Goal: Task Accomplishment & Management: Manage account settings

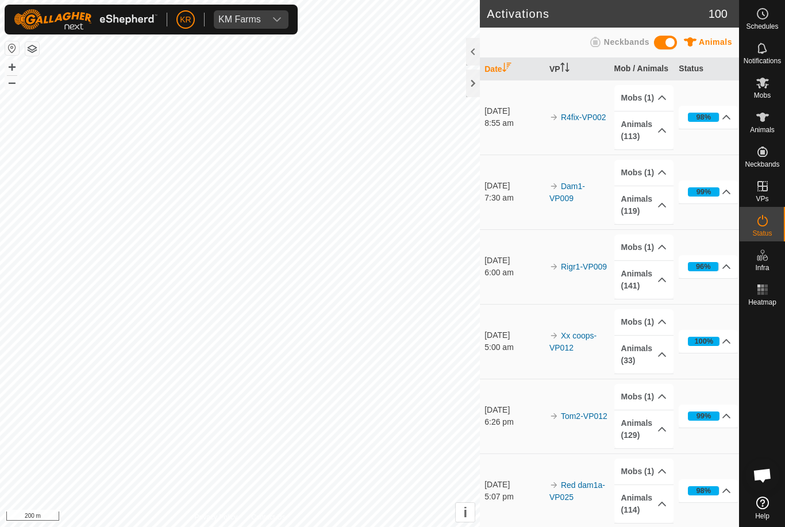
click at [771, 291] on es-heatmap-svg-icon at bounding box center [763, 290] width 21 height 18
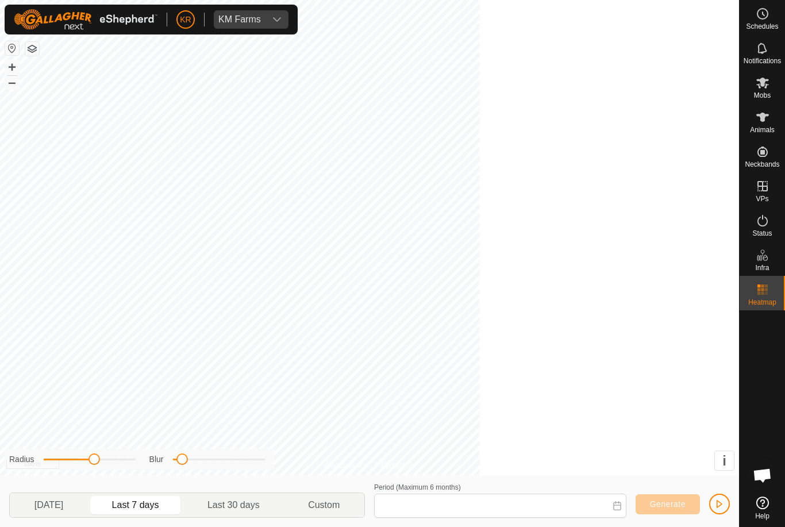
type input "28 Sep, 2025 - 04 Oct, 2025"
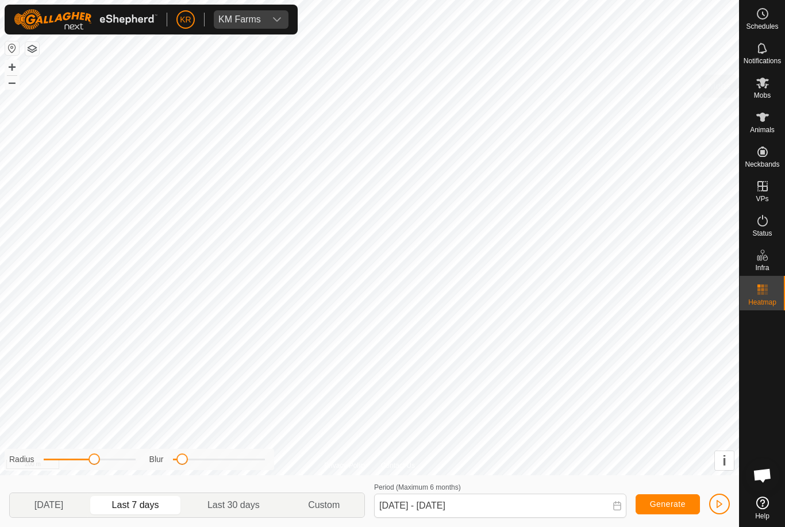
click at [769, 89] on icon at bounding box center [763, 83] width 14 height 14
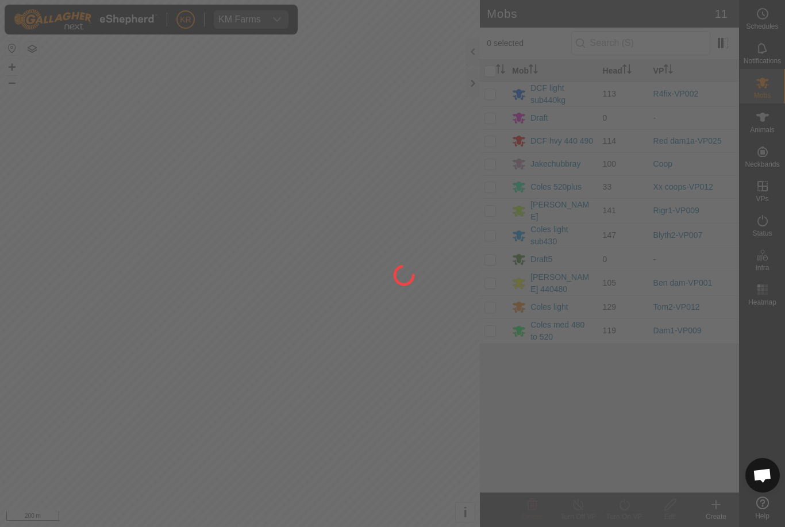
click at [497, 282] on div at bounding box center [392, 263] width 785 height 527
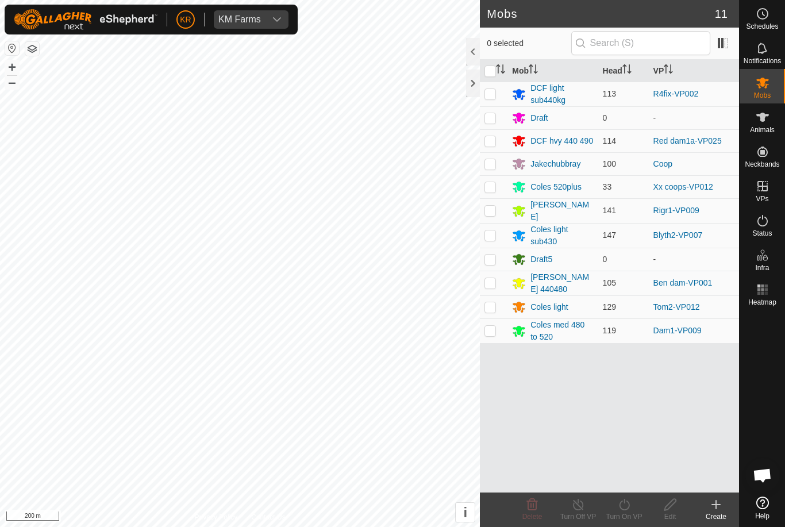
click at [491, 281] on p-checkbox at bounding box center [490, 282] width 11 height 9
checkbox input "true"
click at [633, 509] on turn-on-svg-icon at bounding box center [624, 505] width 46 height 14
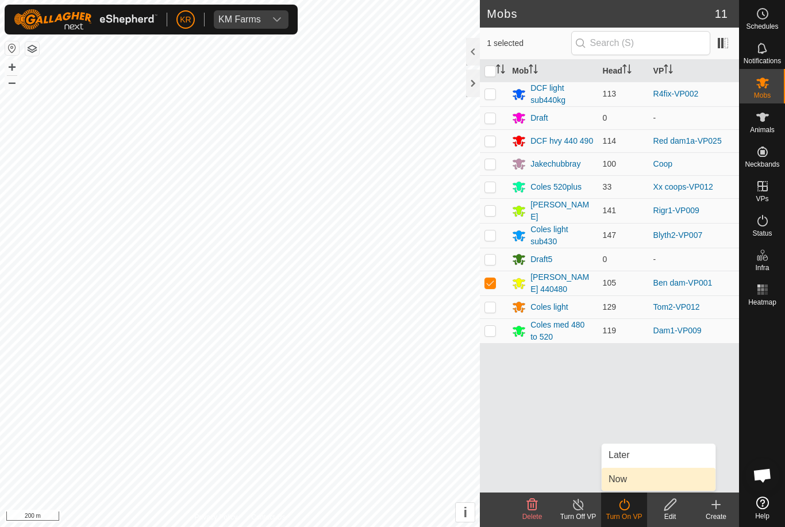
click at [634, 483] on link "Now" at bounding box center [659, 479] width 114 height 23
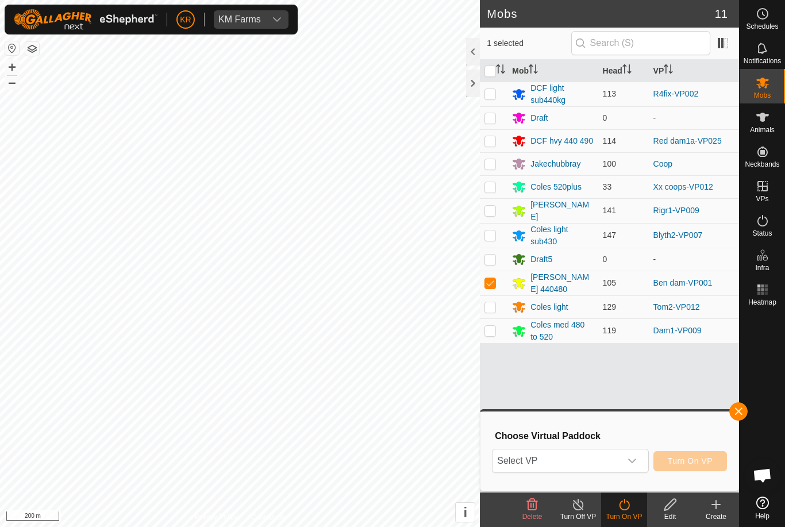
click at [616, 464] on span "Select VP" at bounding box center [557, 461] width 128 height 23
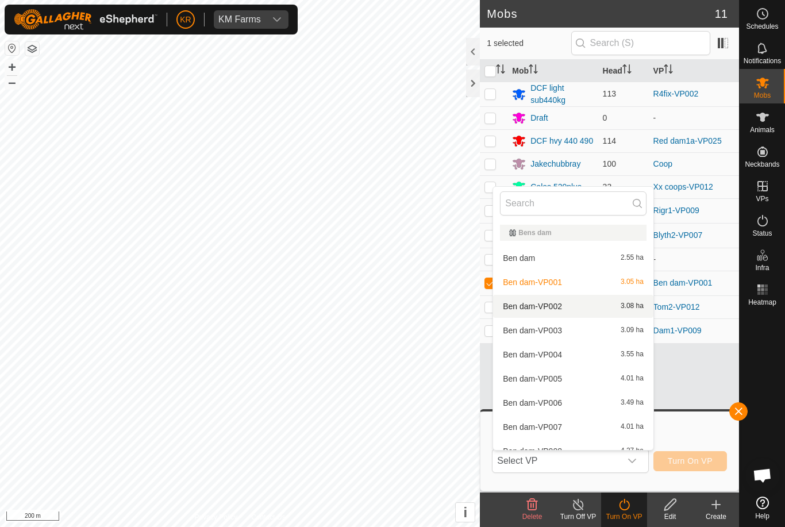
click at [551, 304] on span "Ben dam-VP002" at bounding box center [532, 306] width 59 height 8
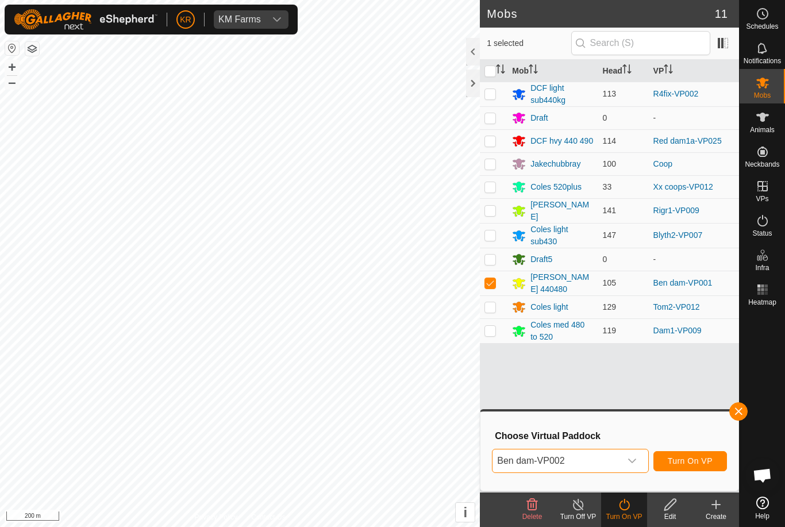
click at [699, 460] on span "Turn On VP" at bounding box center [690, 460] width 45 height 9
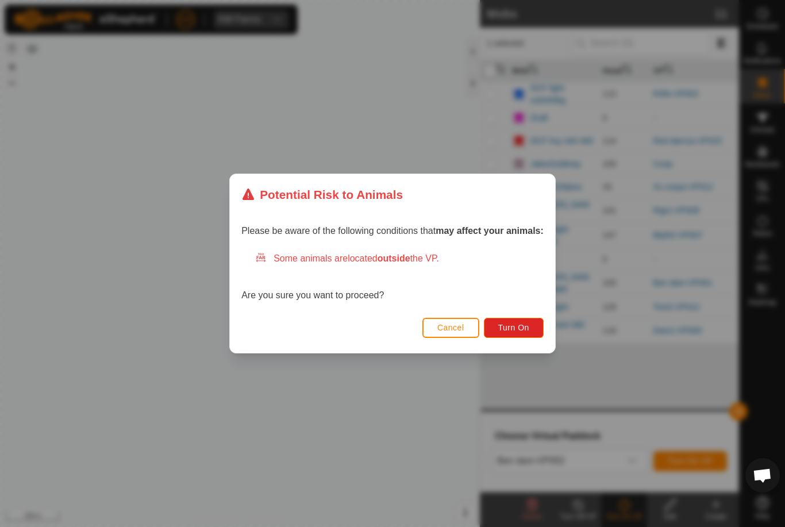
click at [512, 337] on button "Turn On" at bounding box center [514, 328] width 60 height 20
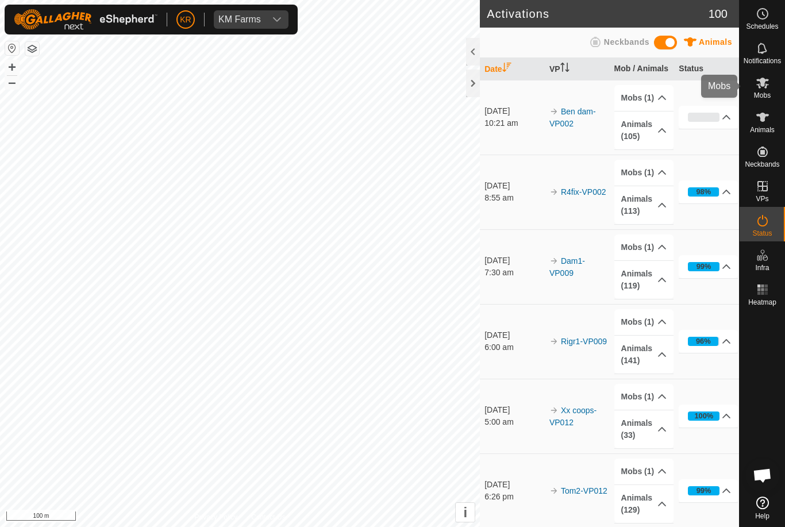
click at [763, 89] on icon at bounding box center [763, 83] width 14 height 14
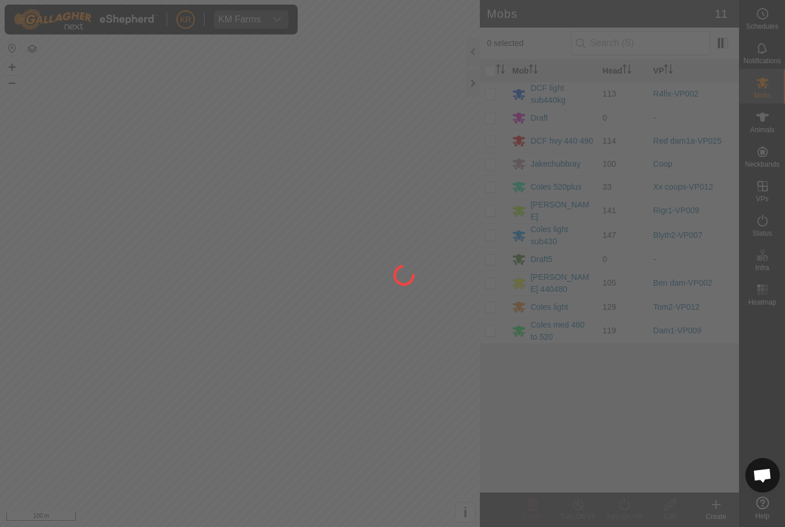
click at [496, 163] on div at bounding box center [392, 263] width 785 height 527
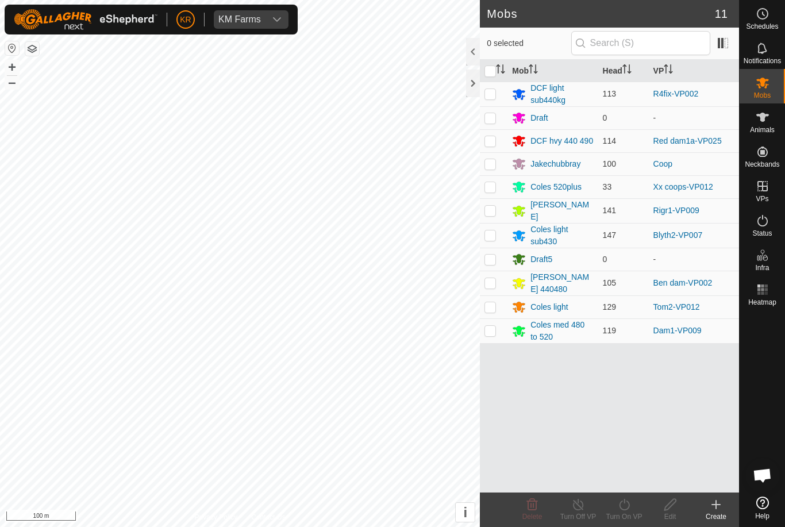
click at [492, 166] on p-checkbox at bounding box center [490, 163] width 11 height 9
checkbox input "true"
click at [628, 511] on icon at bounding box center [624, 505] width 14 height 14
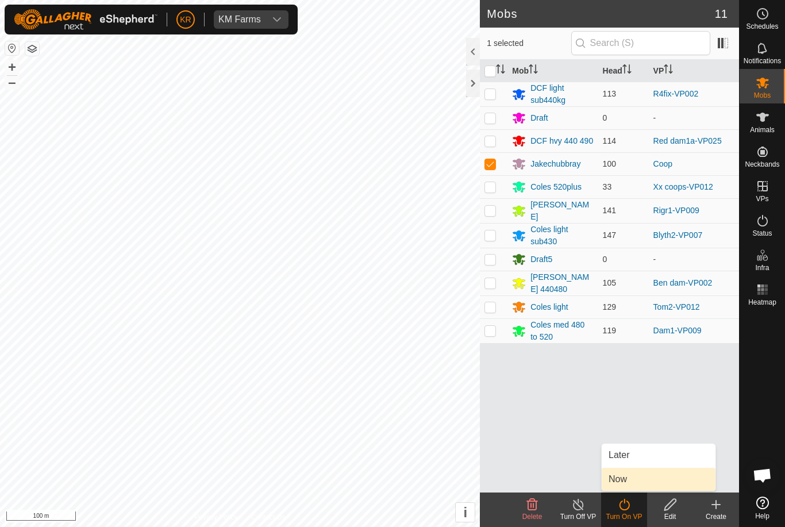
click at [630, 480] on link "Now" at bounding box center [659, 479] width 114 height 23
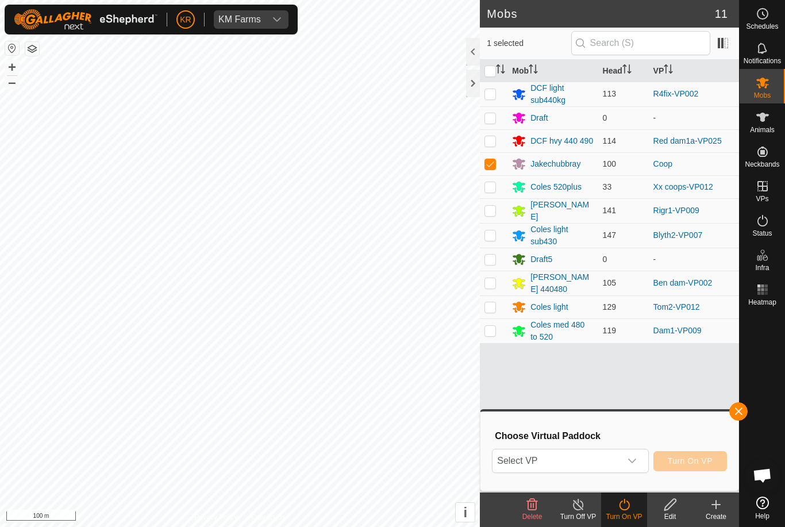
click at [582, 467] on span "Select VP" at bounding box center [557, 461] width 128 height 23
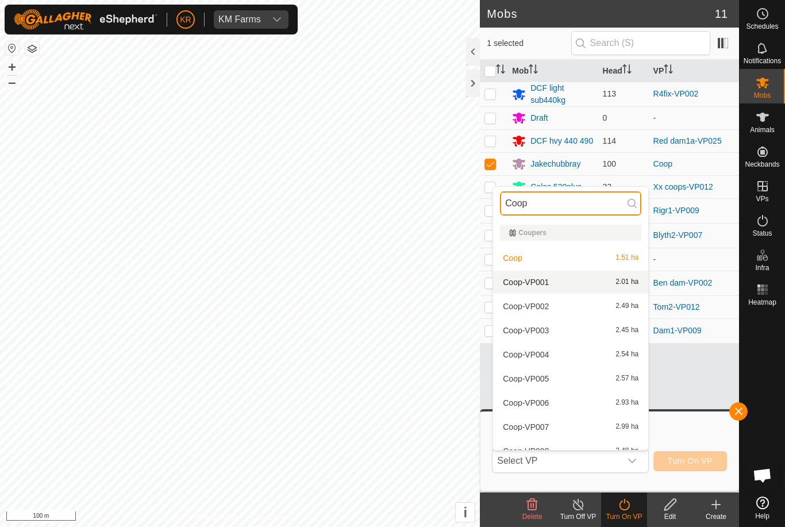
type input "Coop"
click at [562, 278] on div "Coop-VP001 2.01 ha" at bounding box center [570, 282] width 141 height 14
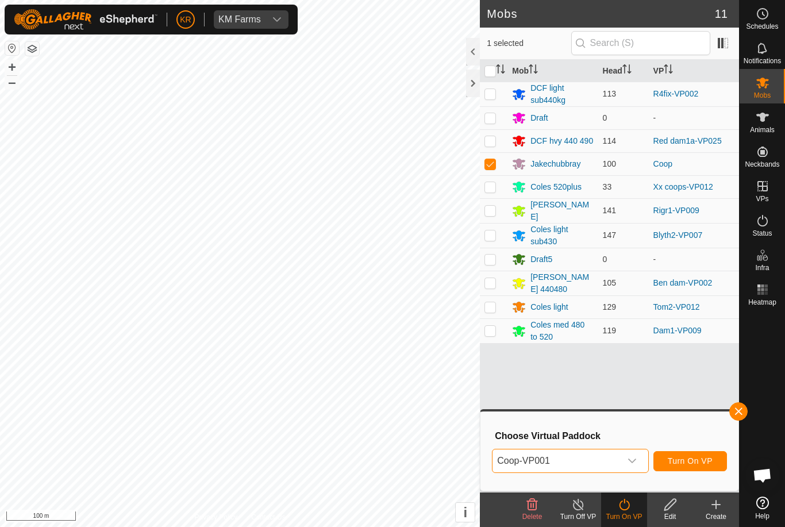
click at [697, 458] on span "Turn On VP" at bounding box center [690, 460] width 45 height 9
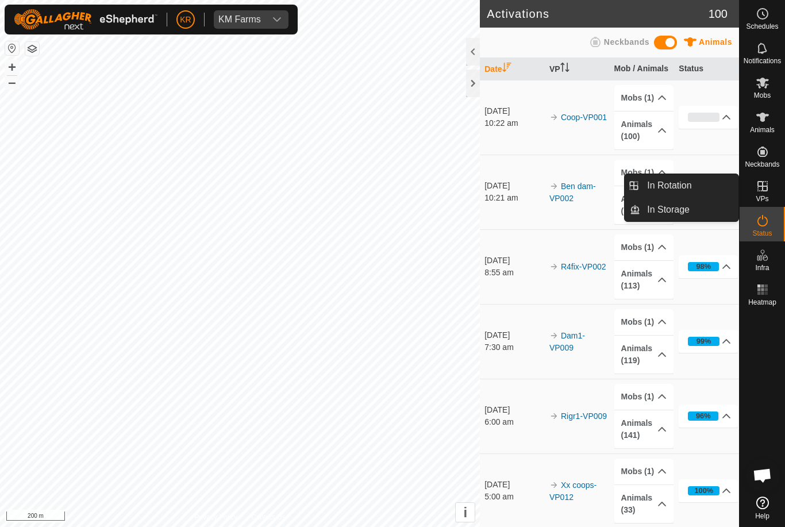
click at [697, 188] on link "In Rotation" at bounding box center [689, 185] width 98 height 23
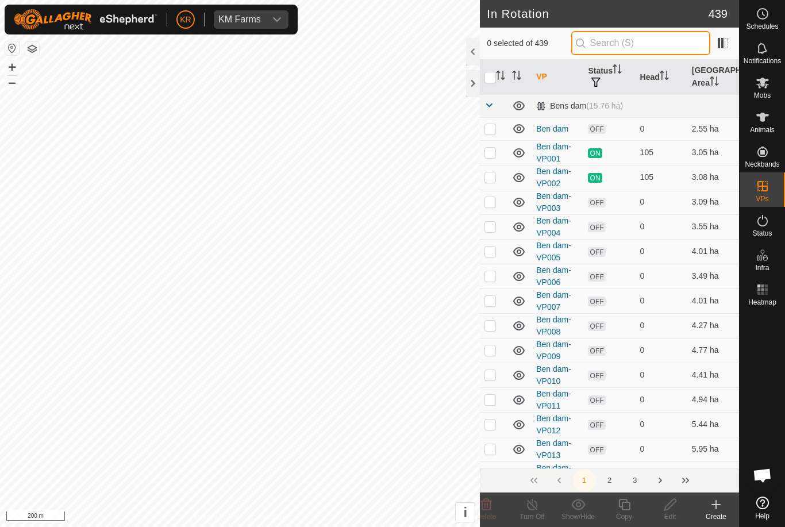
click at [654, 40] on input "text" at bounding box center [640, 43] width 139 height 24
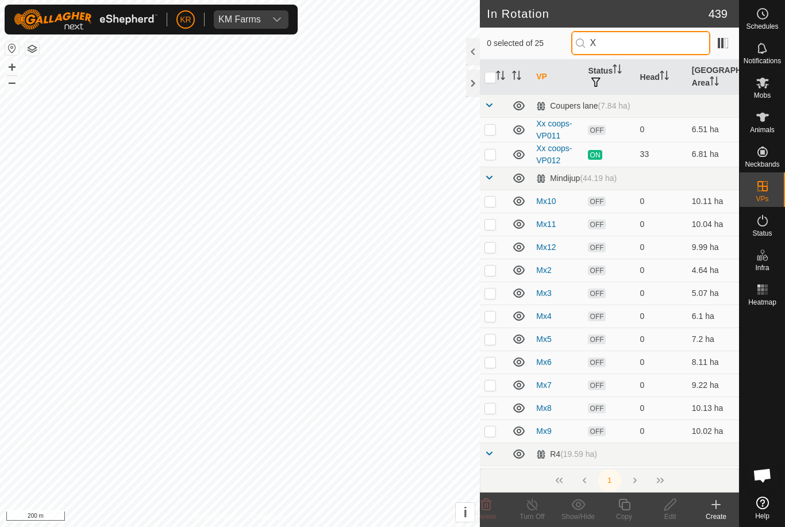
type input "X"
click at [493, 131] on p-checkbox at bounding box center [490, 129] width 11 height 9
click at [488, 126] on p-checkbox at bounding box center [490, 129] width 11 height 9
checkbox input "false"
click at [654, 55] on input "X" at bounding box center [640, 43] width 139 height 24
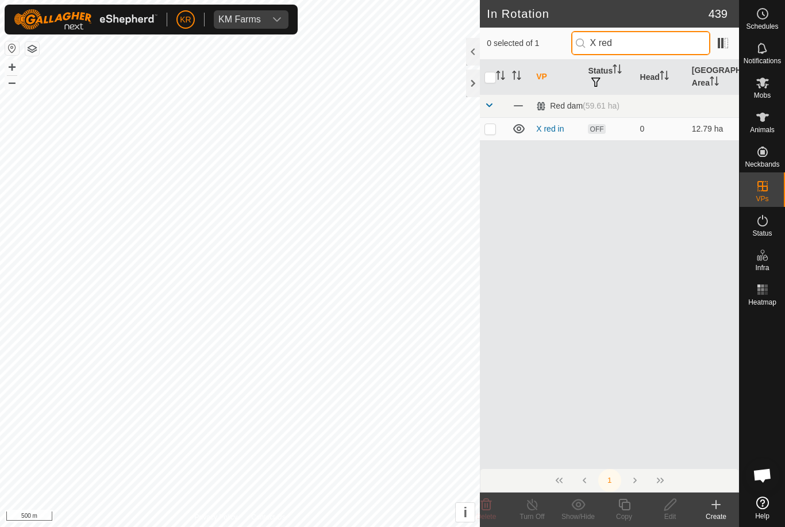
type input "X red"
click at [492, 134] on td at bounding box center [494, 128] width 28 height 23
click at [501, 509] on delete-svg-icon at bounding box center [486, 505] width 46 height 14
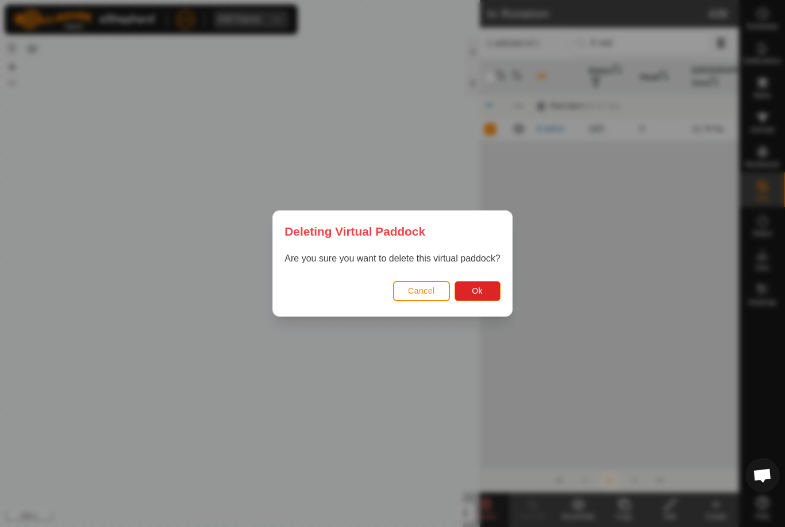
click at [486, 297] on button "Ok" at bounding box center [478, 291] width 46 height 20
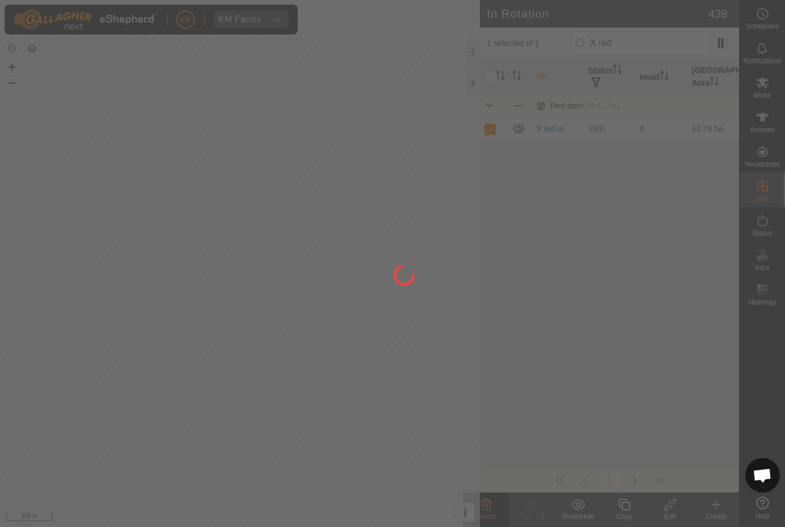
click at [484, 285] on div at bounding box center [392, 263] width 785 height 527
checkbox input "false"
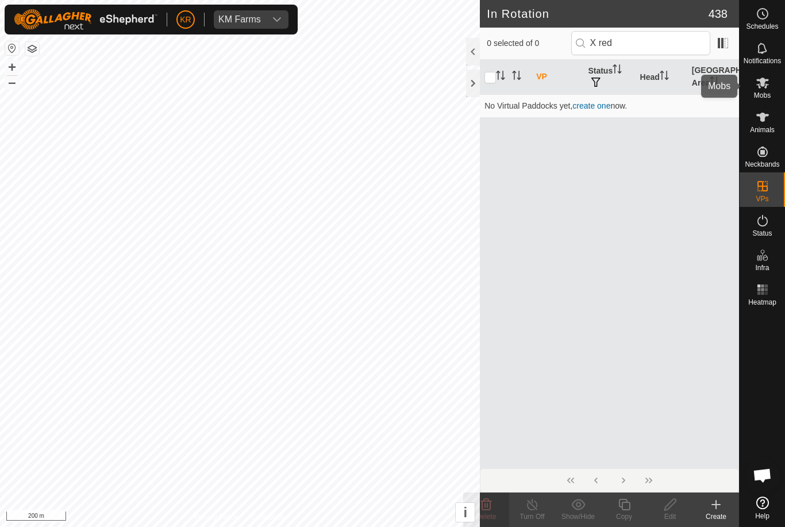
click at [770, 94] on span "Mobs" at bounding box center [762, 95] width 17 height 7
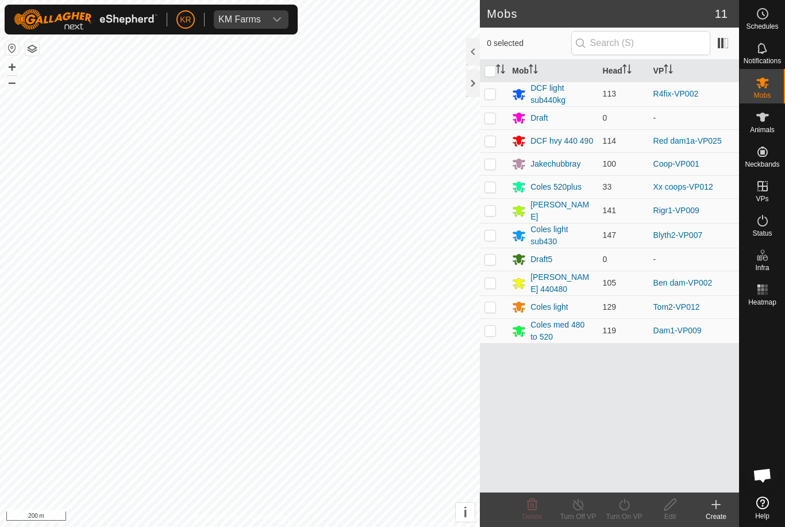
click at [494, 231] on p-checkbox at bounding box center [490, 235] width 11 height 9
checkbox input "true"
click at [638, 505] on turn-on-svg-icon at bounding box center [624, 505] width 46 height 14
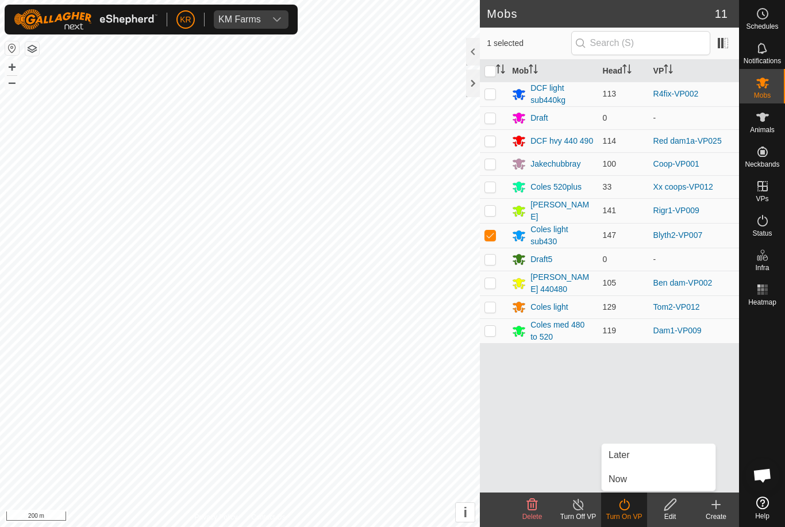
click at [626, 509] on icon at bounding box center [624, 505] width 14 height 14
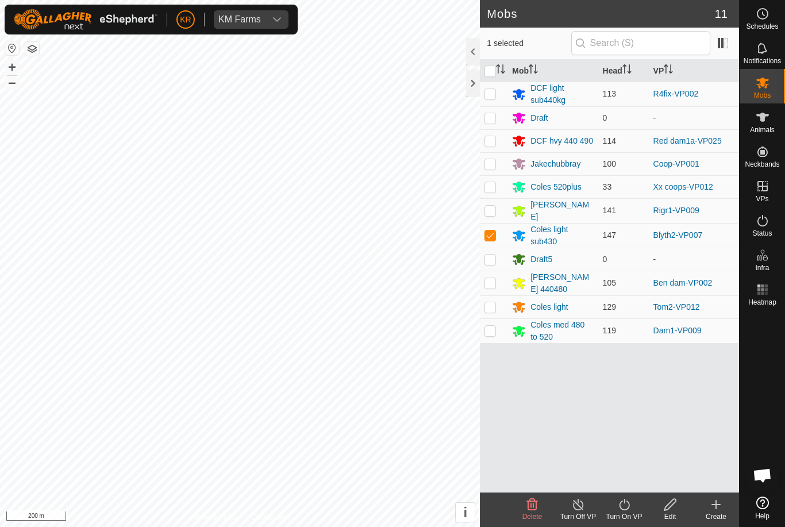
click at [630, 501] on icon at bounding box center [624, 505] width 14 height 14
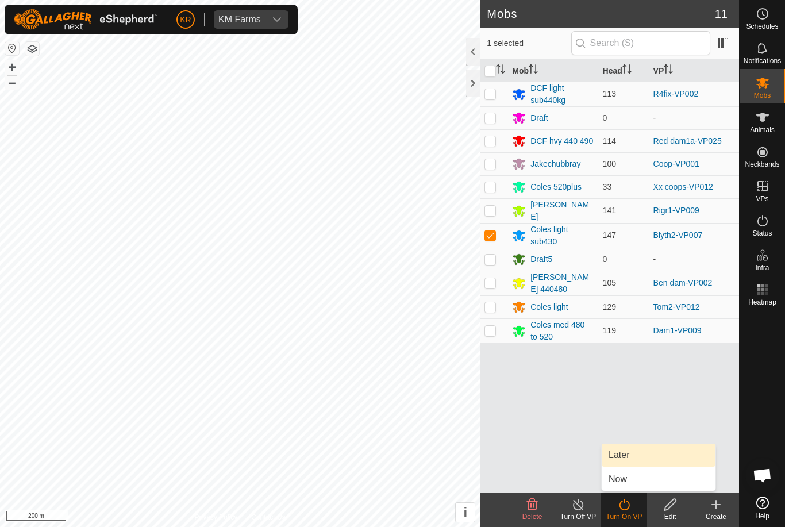
click at [625, 450] on span "Later" at bounding box center [619, 455] width 21 height 14
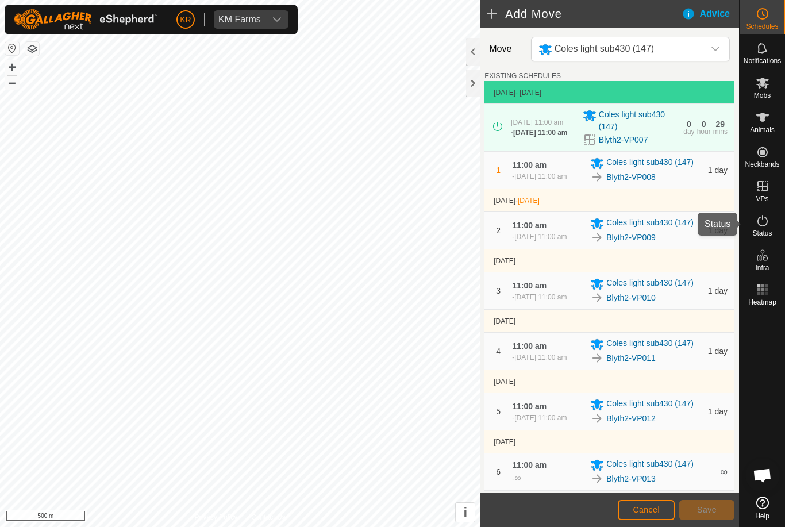
click at [766, 221] on icon at bounding box center [763, 221] width 14 height 14
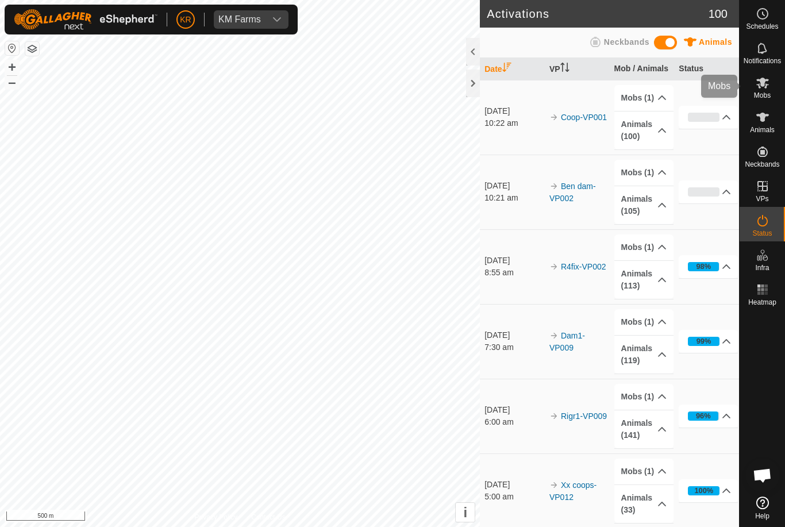
click at [764, 87] on icon at bounding box center [763, 83] width 14 height 14
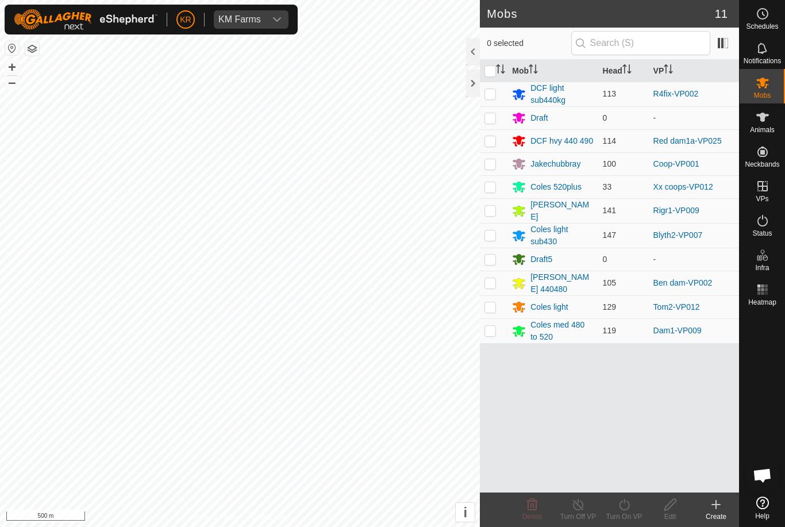
click at [496, 137] on p-checkbox at bounding box center [490, 140] width 11 height 9
checkbox input "true"
click at [626, 504] on icon at bounding box center [624, 505] width 14 height 14
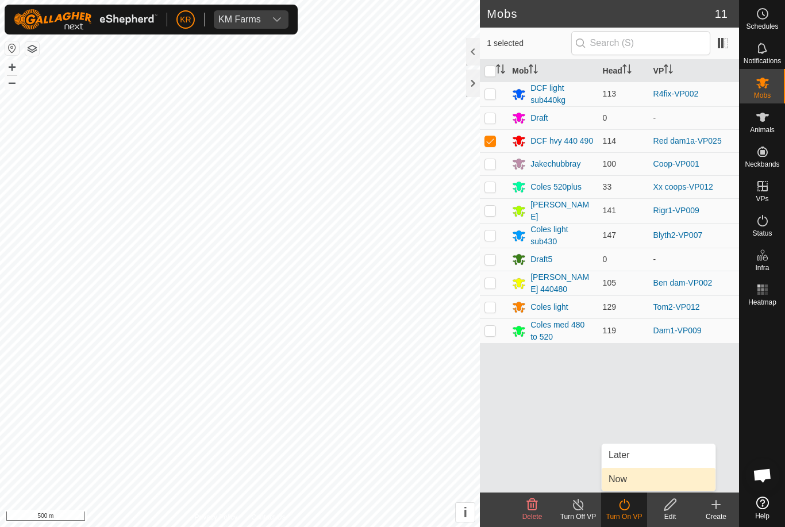
click at [625, 479] on span "Now" at bounding box center [618, 480] width 18 height 14
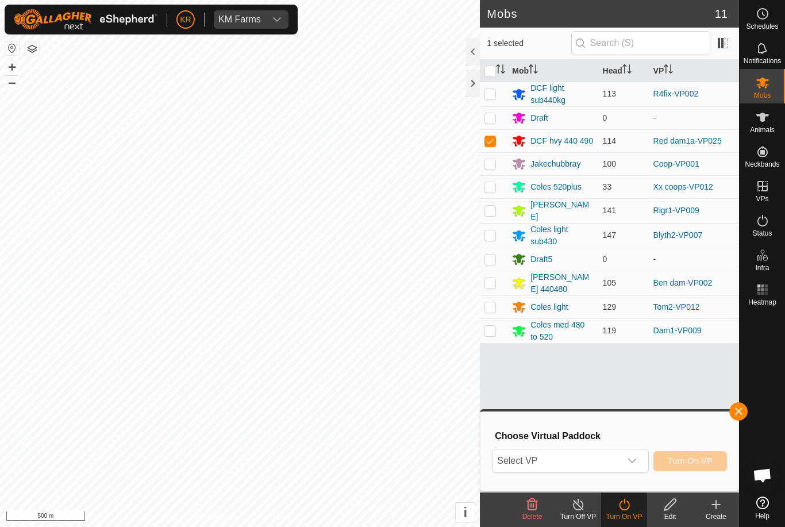
click at [588, 463] on span "Select VP" at bounding box center [557, 461] width 128 height 23
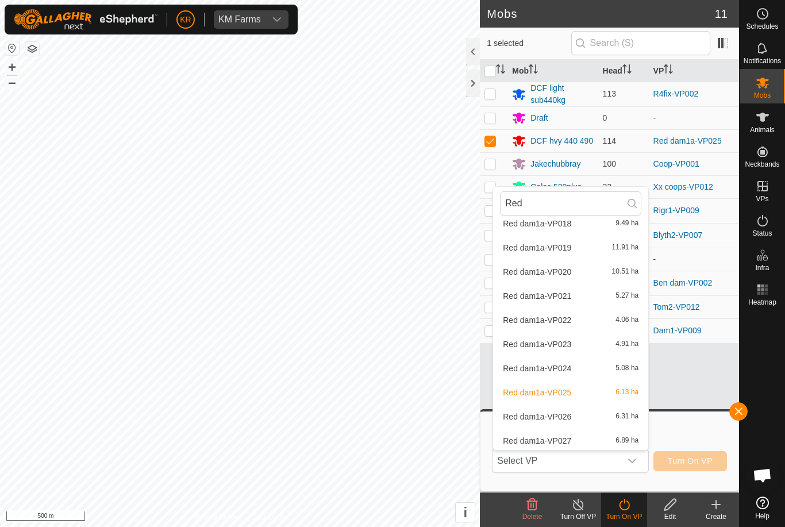
scroll to position [449, 0]
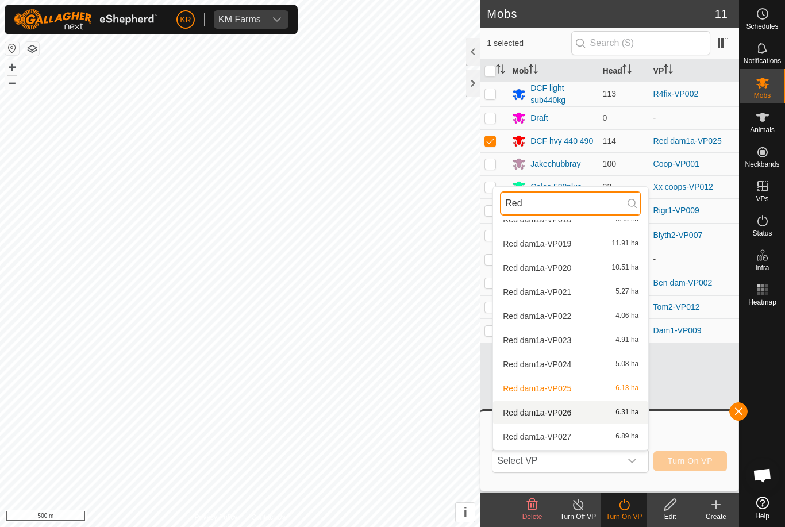
type input "Red"
click at [563, 412] on span "Red dam1a-VP026" at bounding box center [537, 413] width 68 height 8
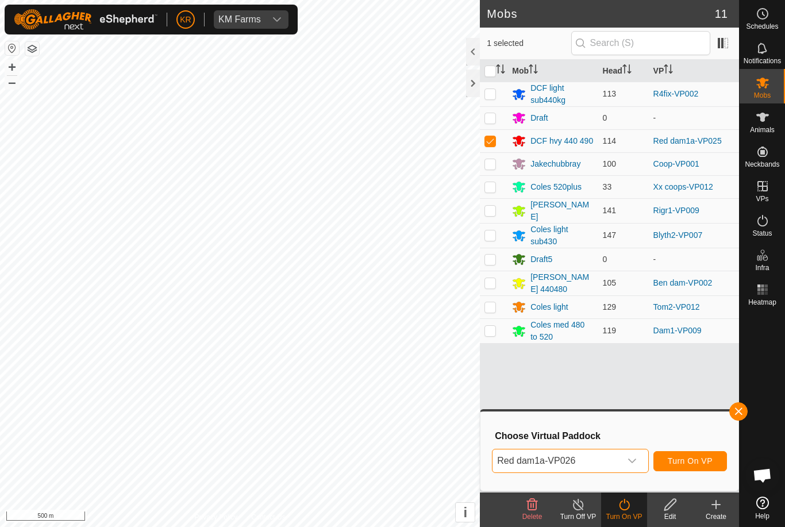
click at [707, 460] on span "Turn On VP" at bounding box center [690, 460] width 45 height 9
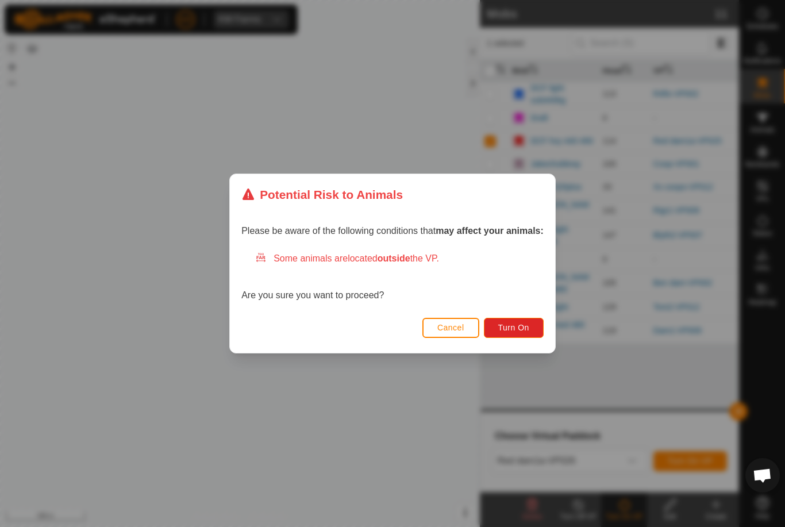
click at [519, 335] on button "Turn On" at bounding box center [514, 328] width 60 height 20
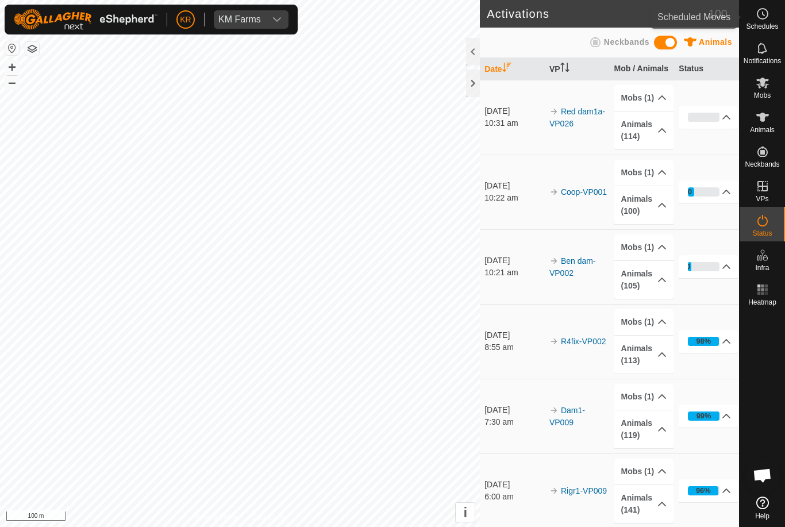
click at [775, 19] on div "Schedules" at bounding box center [762, 17] width 45 height 34
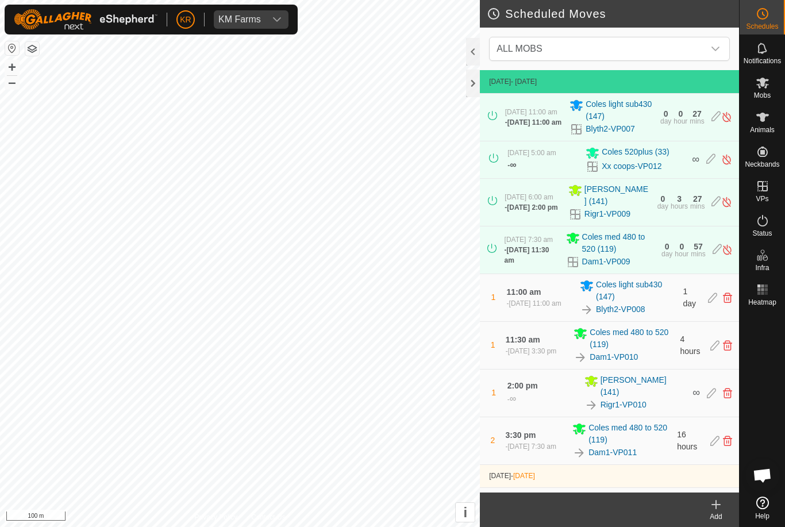
click at [719, 49] on icon "dropdown trigger" at bounding box center [715, 48] width 9 height 9
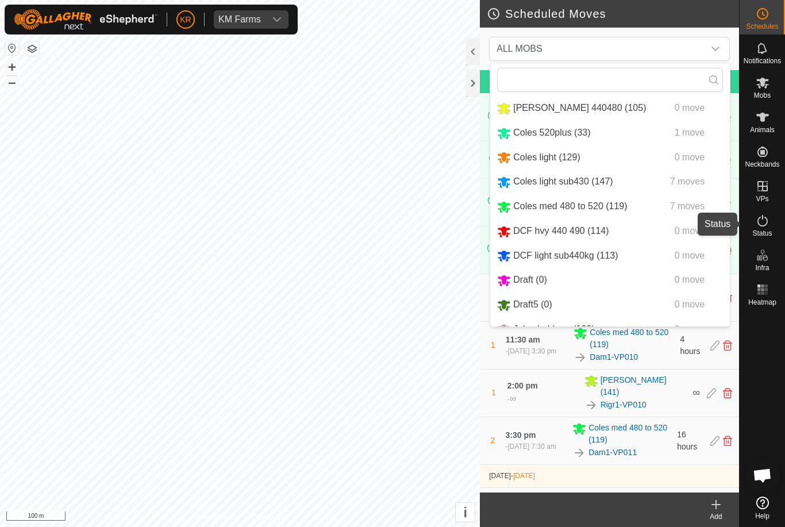
click at [777, 211] on div "Status" at bounding box center [762, 224] width 45 height 34
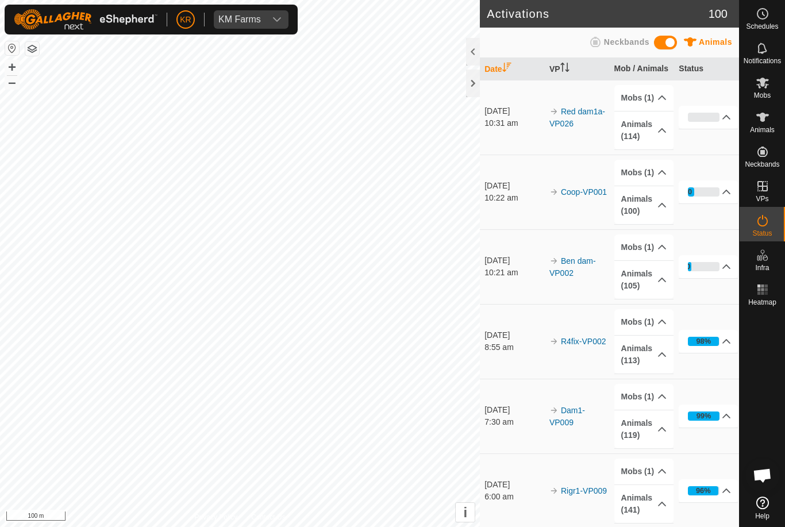
click at [767, 222] on icon at bounding box center [763, 220] width 10 height 11
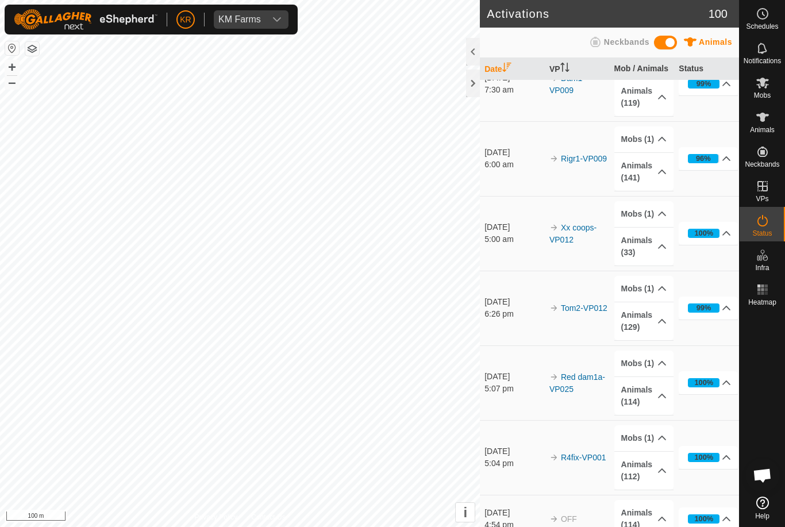
scroll to position [333, 0]
click at [758, 100] on div "Mobs" at bounding box center [762, 86] width 45 height 34
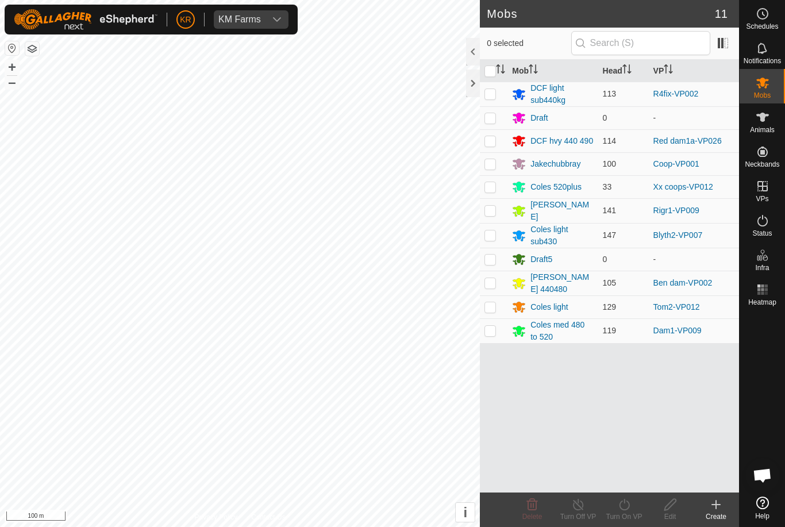
click at [497, 302] on td at bounding box center [494, 307] width 28 height 23
checkbox input "true"
click at [626, 512] on div "Turn On VP" at bounding box center [624, 517] width 46 height 10
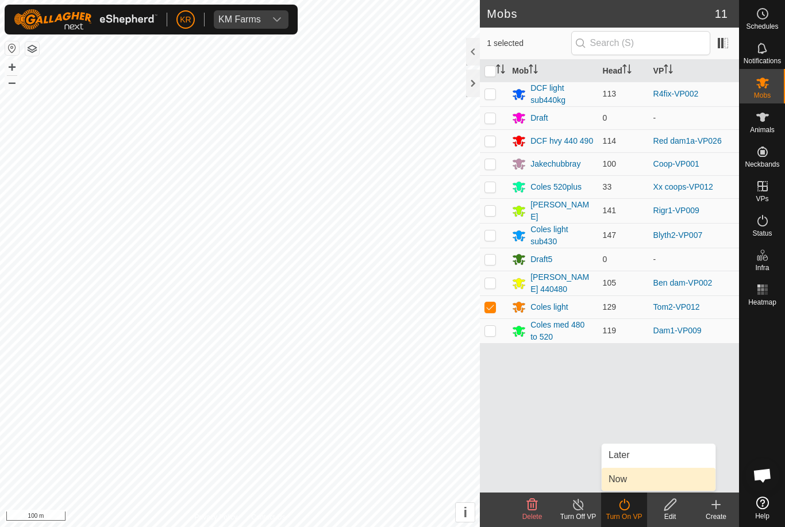
click at [632, 474] on link "Now" at bounding box center [659, 479] width 114 height 23
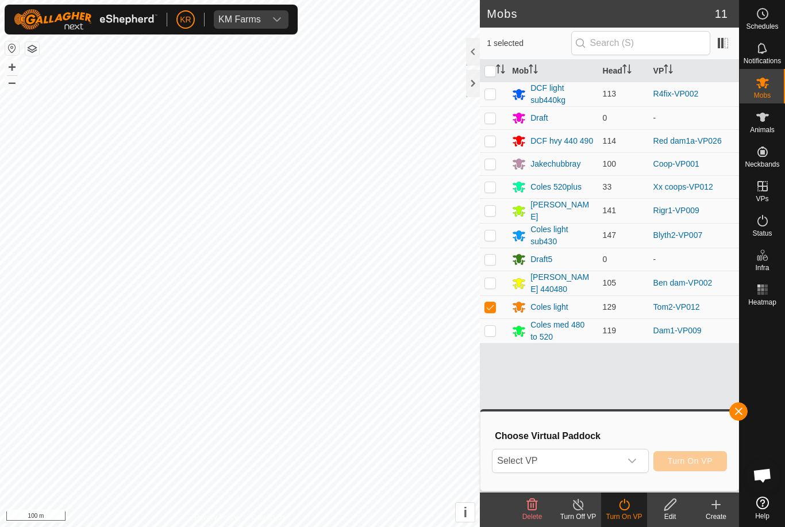
click at [759, 403] on div at bounding box center [762, 401] width 45 height 182
click at [759, 402] on div at bounding box center [762, 401] width 45 height 182
click at [745, 408] on button "button" at bounding box center [739, 411] width 18 height 18
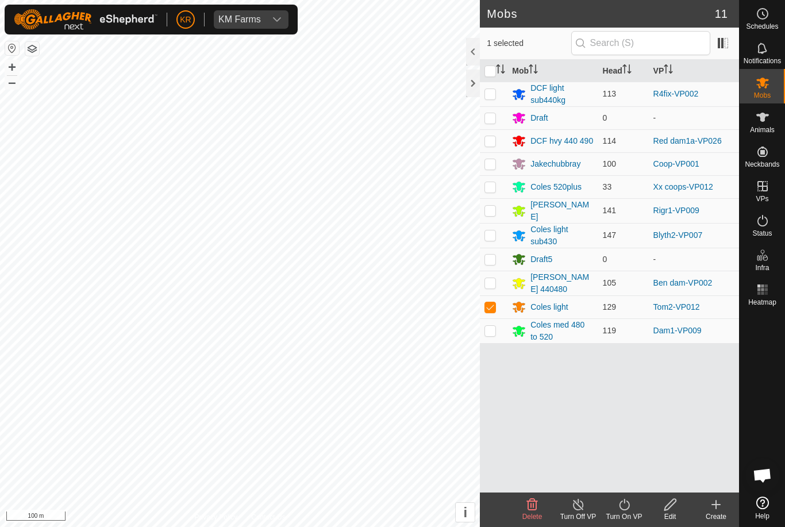
click at [629, 503] on icon at bounding box center [624, 504] width 10 height 11
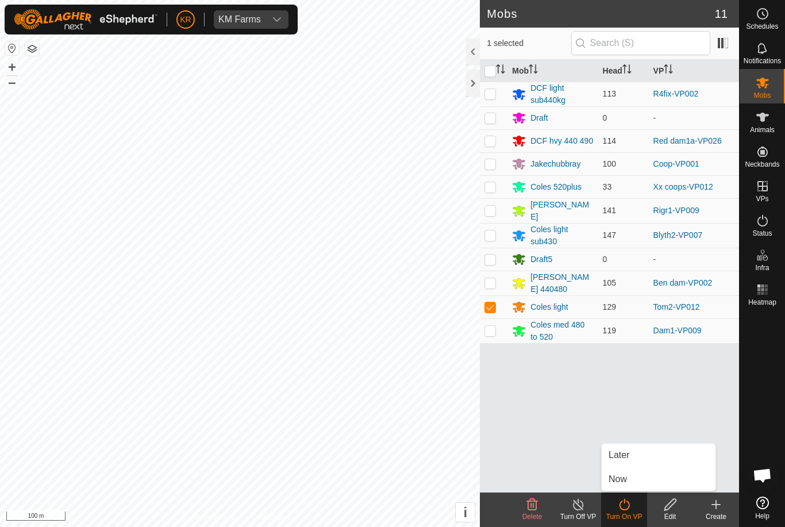
click at [631, 455] on link "Later" at bounding box center [659, 455] width 114 height 23
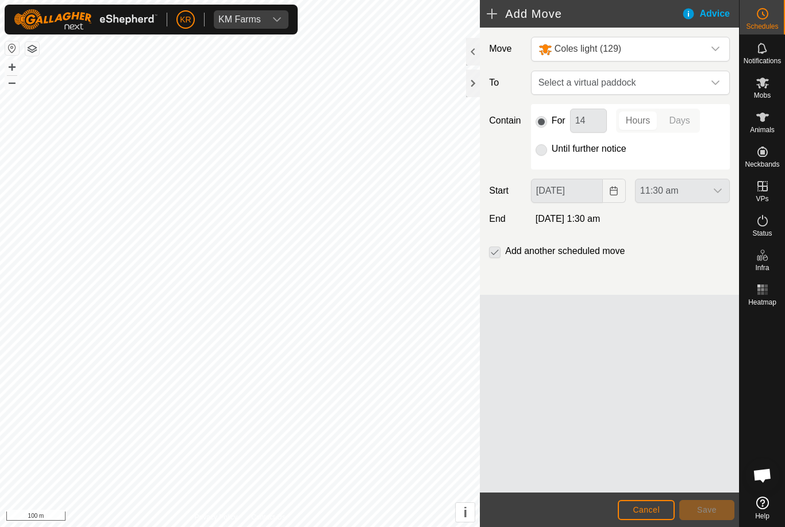
click at [691, 88] on span "Select a virtual paddock" at bounding box center [619, 82] width 170 height 23
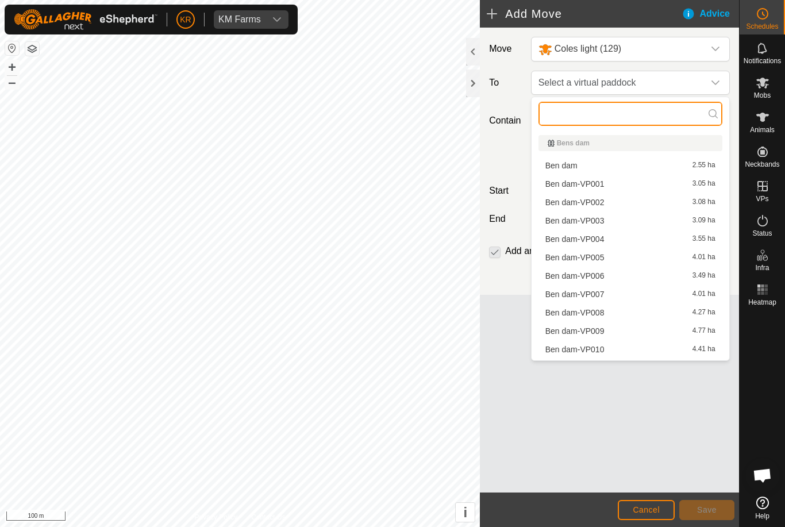
click at [590, 116] on input "text" at bounding box center [631, 114] width 184 height 24
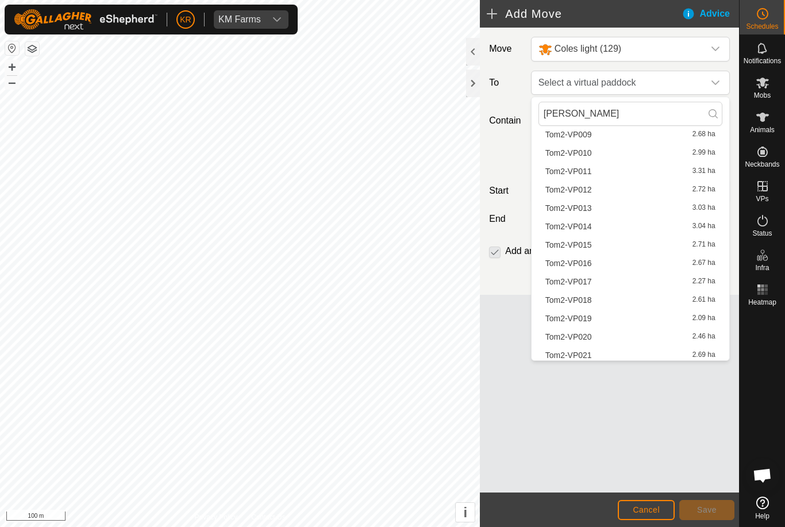
scroll to position [218, 0]
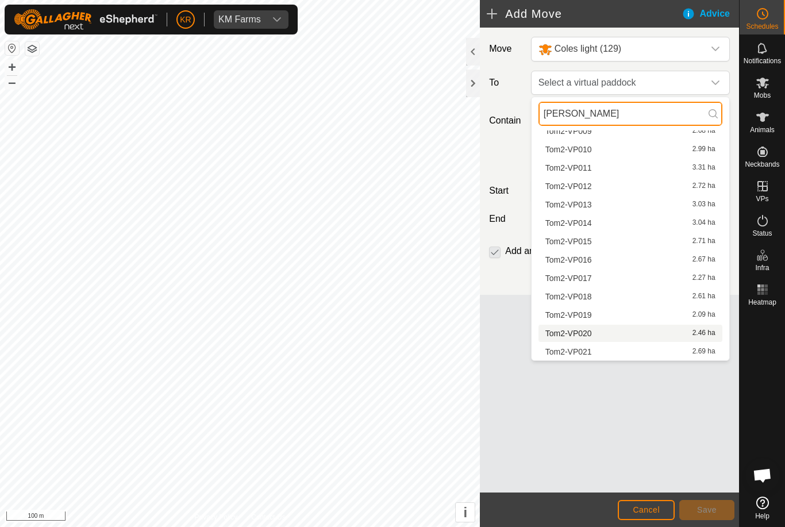
type input "[PERSON_NAME]"
click at [586, 336] on span "Tom2-VP020" at bounding box center [569, 333] width 47 height 8
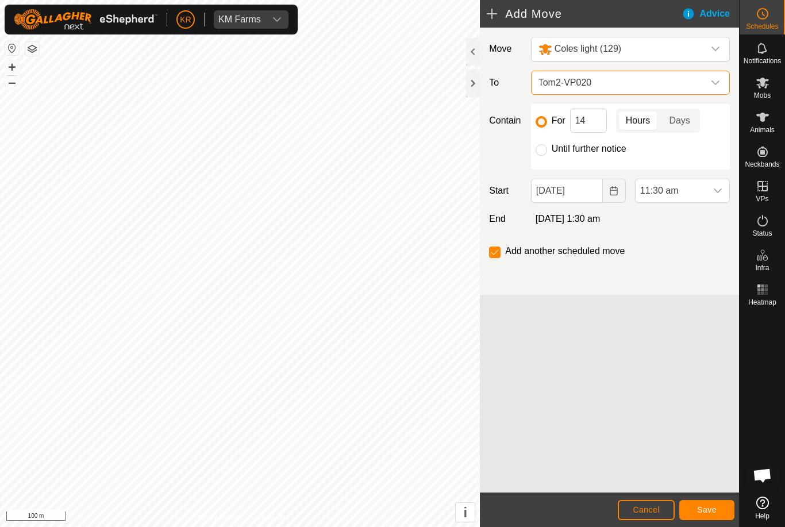
click at [690, 88] on span "Tom2-VP020" at bounding box center [619, 82] width 170 height 23
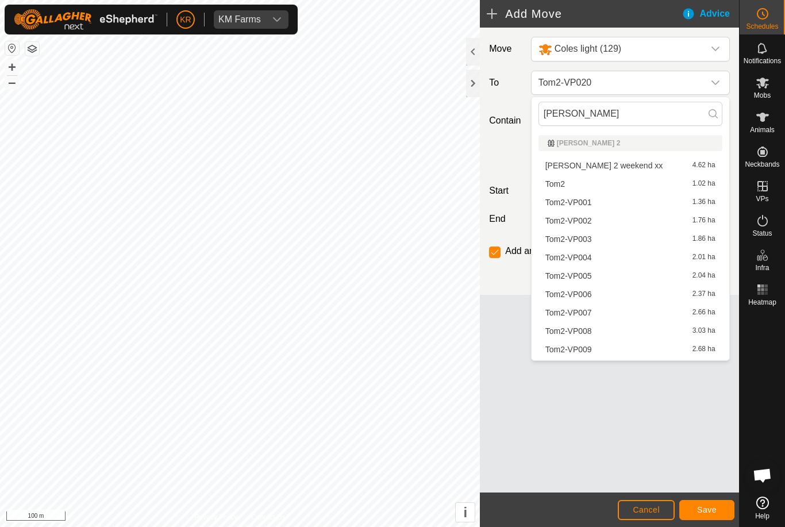
scroll to position [200, 0]
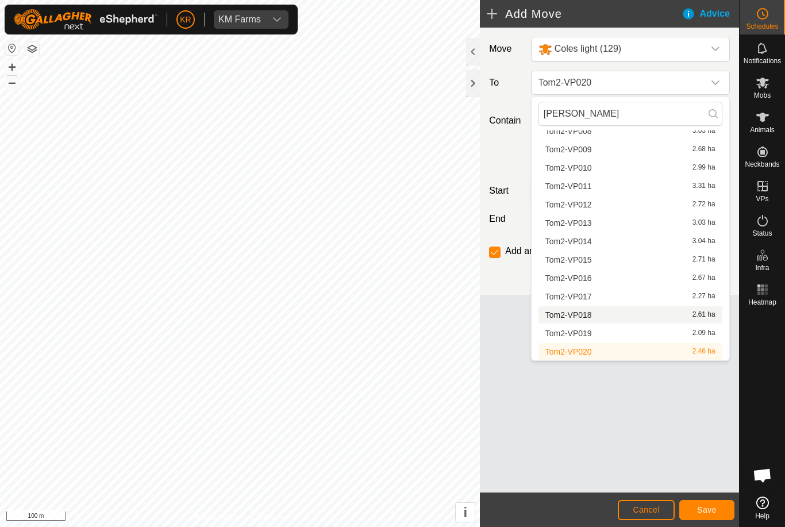
click at [592, 317] on div "Tom2-VP018 2.61 ha" at bounding box center [631, 315] width 170 height 8
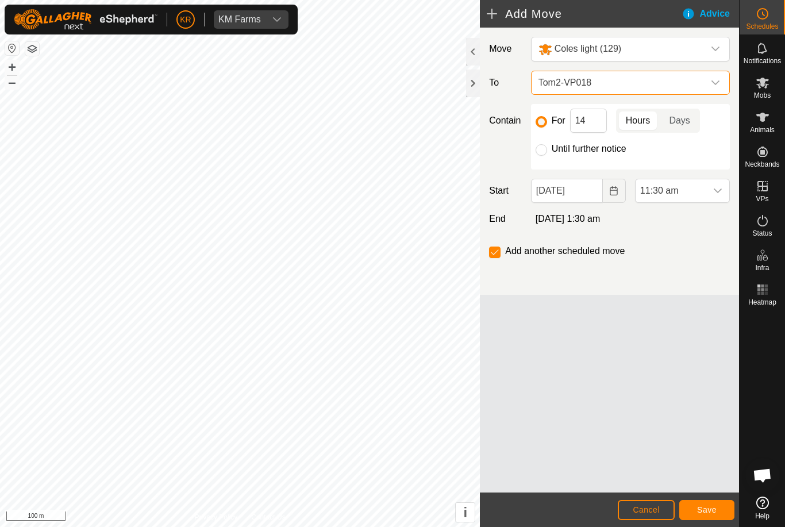
click at [699, 87] on span "Tom2-VP018" at bounding box center [619, 82] width 170 height 23
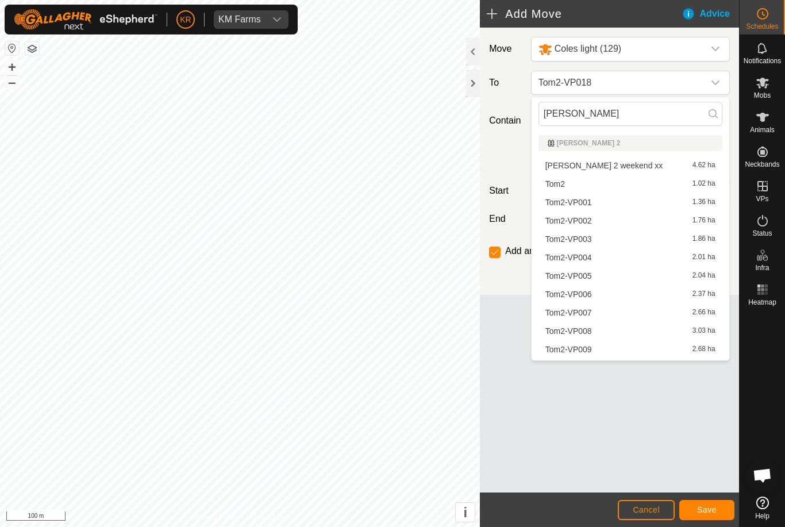
scroll to position [163, 0]
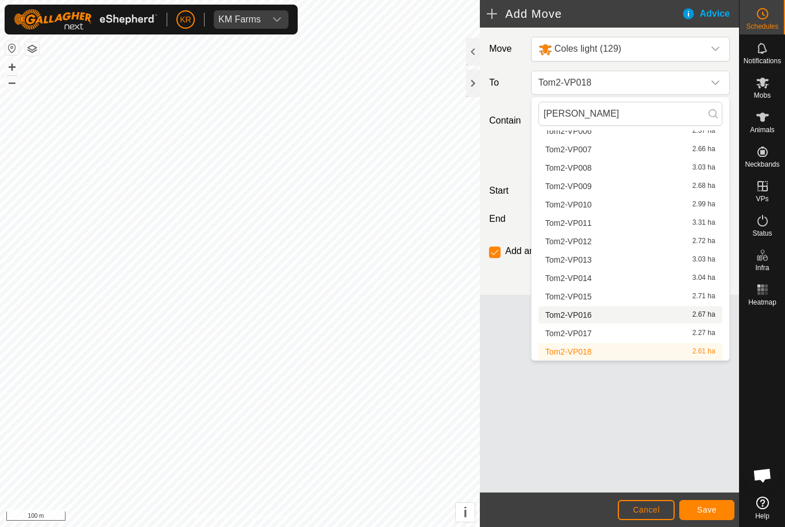
click at [581, 316] on span "Tom2-VP016" at bounding box center [569, 315] width 47 height 8
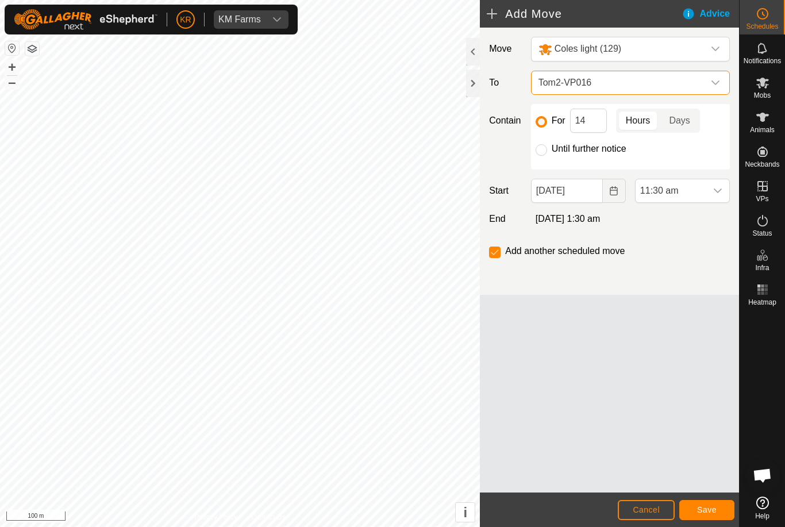
click at [701, 80] on span "Tom2-VP016" at bounding box center [619, 82] width 170 height 23
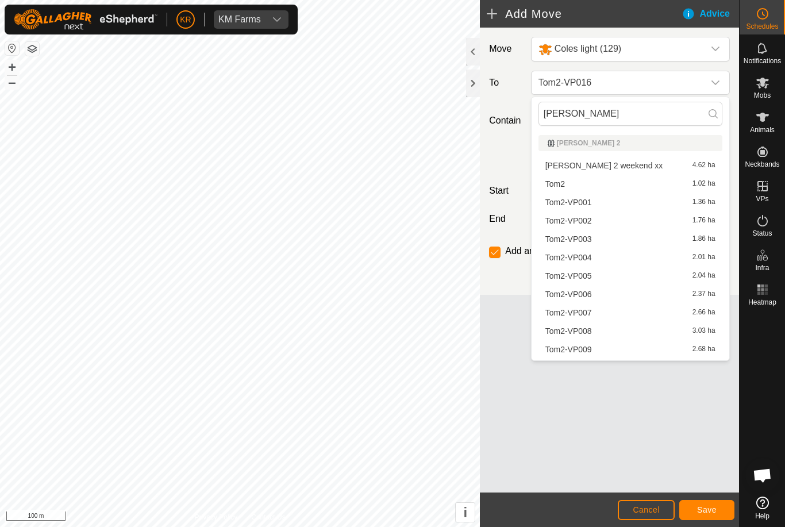
scroll to position [126, 0]
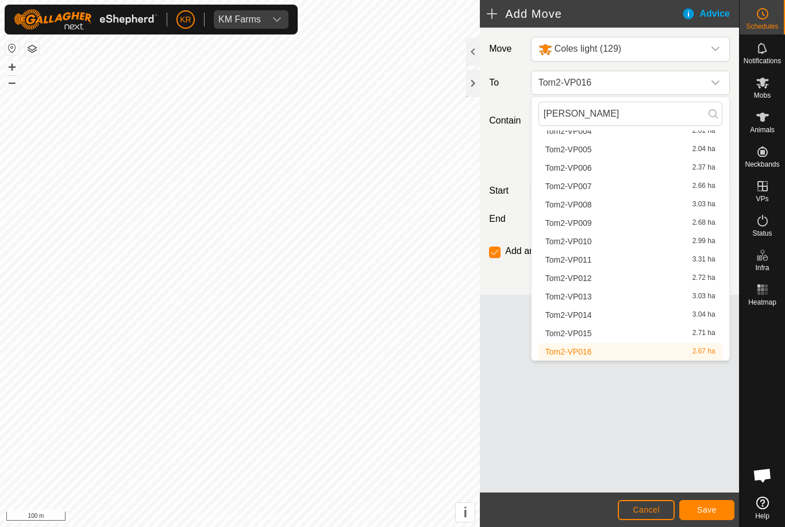
click at [585, 313] on span "Tom2-VP014" at bounding box center [569, 315] width 47 height 8
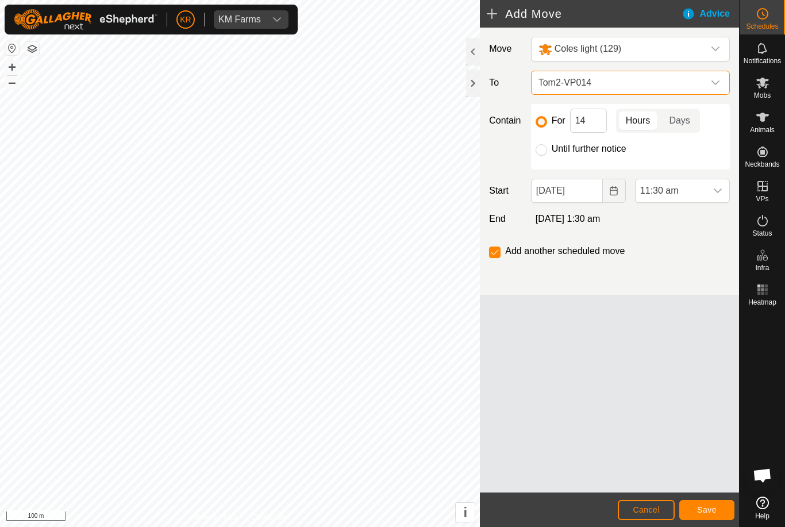
click at [702, 83] on span "Tom2-VP014" at bounding box center [619, 82] width 170 height 23
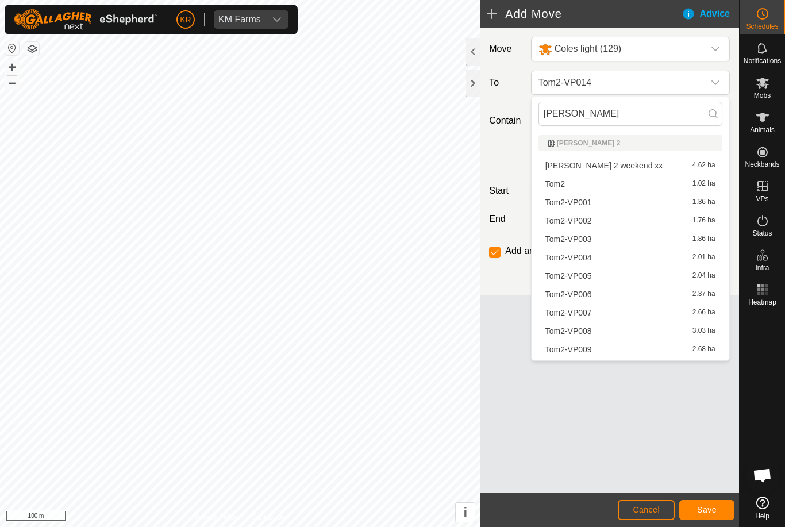
scroll to position [90, 0]
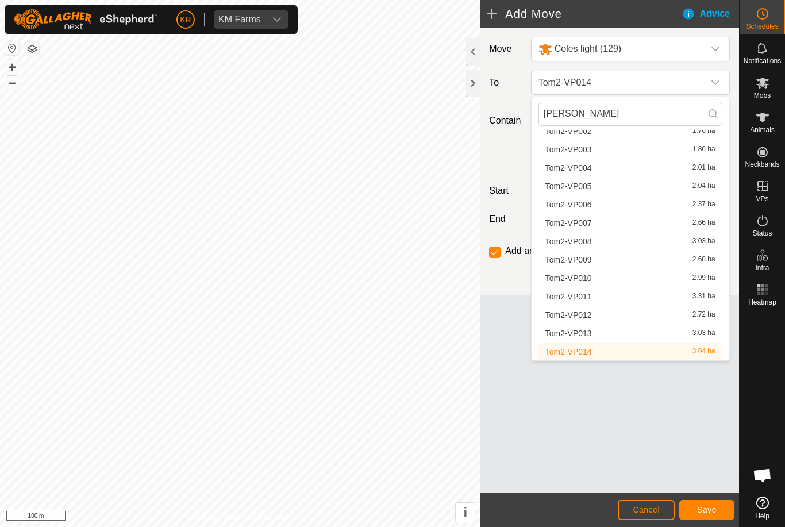
click at [591, 333] on span "Tom2-VP013" at bounding box center [569, 333] width 47 height 8
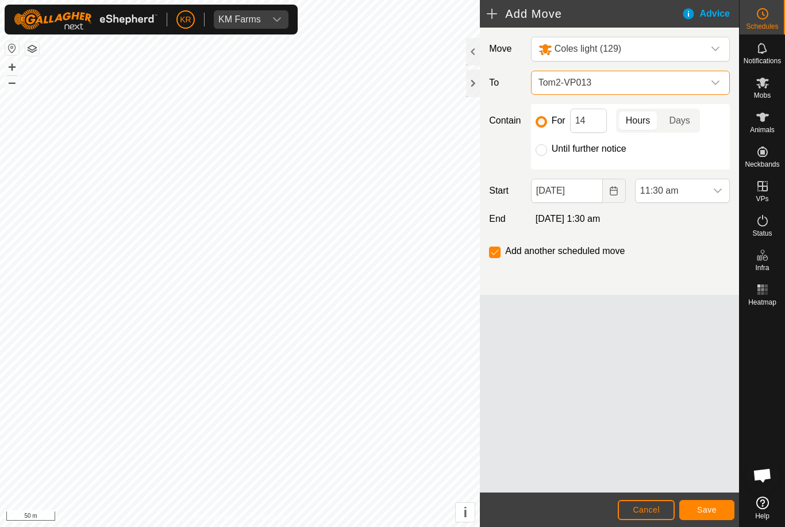
click at [18, 68] on button "+" at bounding box center [12, 67] width 14 height 14
click at [547, 149] on input "Until further notice" at bounding box center [541, 149] width 11 height 11
radio input "true"
checkbox input "false"
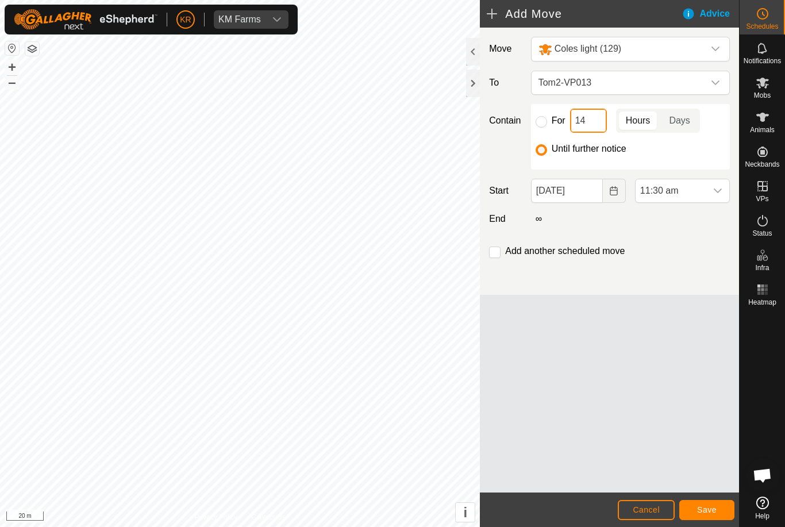
click at [593, 125] on input "14" at bounding box center [588, 121] width 37 height 24
type input "1"
type input "5"
click at [537, 121] on input "For" at bounding box center [541, 121] width 11 height 11
radio input "true"
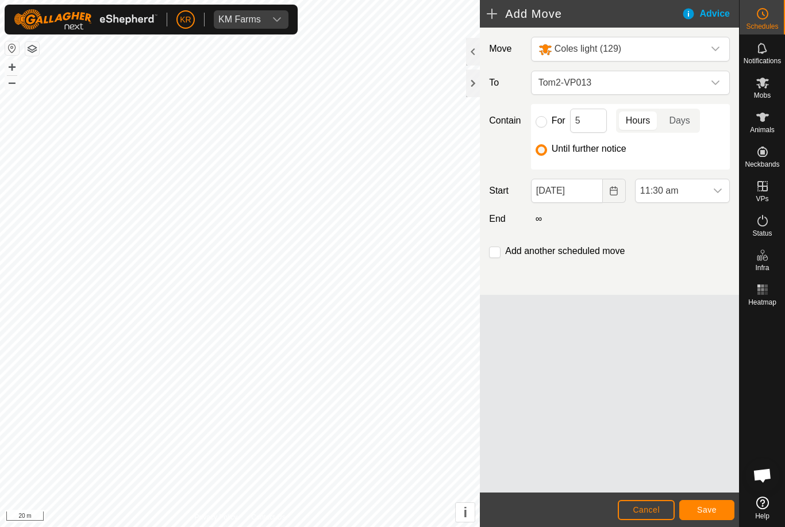
checkbox input "true"
click at [713, 501] on button "Save" at bounding box center [707, 510] width 55 height 20
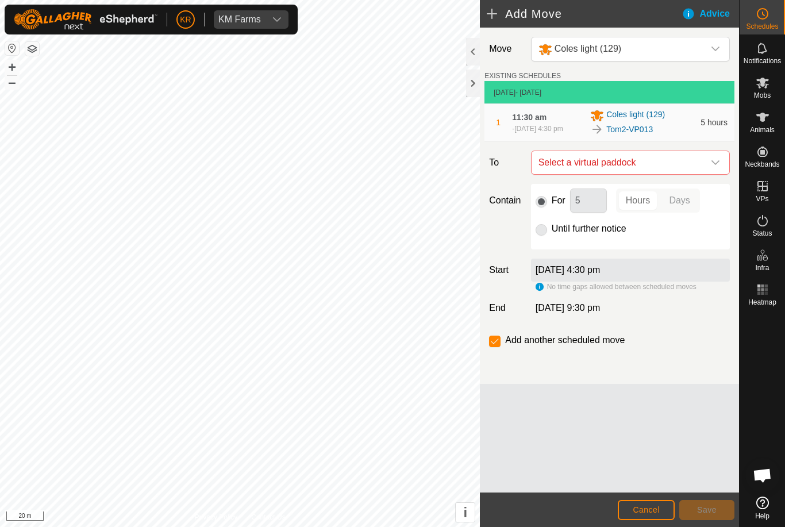
click at [689, 168] on span "Select a virtual paddock" at bounding box center [619, 162] width 170 height 23
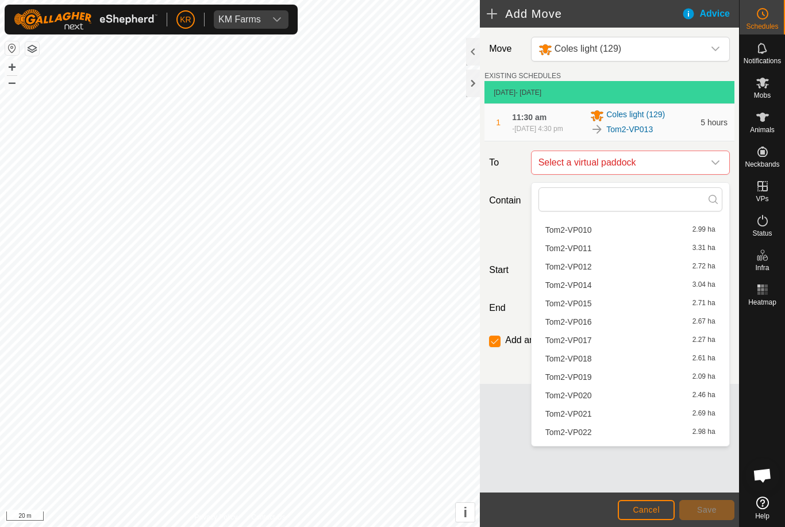
scroll to position [206, 0]
click at [589, 302] on span "Tom2-VP014" at bounding box center [569, 303] width 47 height 8
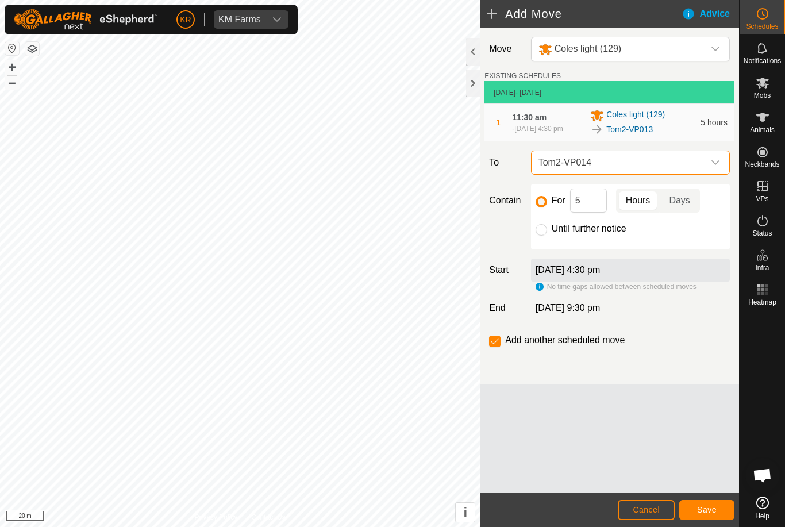
click at [544, 233] on input "Until further notice" at bounding box center [541, 229] width 11 height 11
radio input "true"
checkbox input "false"
click at [715, 507] on span "Save" at bounding box center [707, 509] width 20 height 9
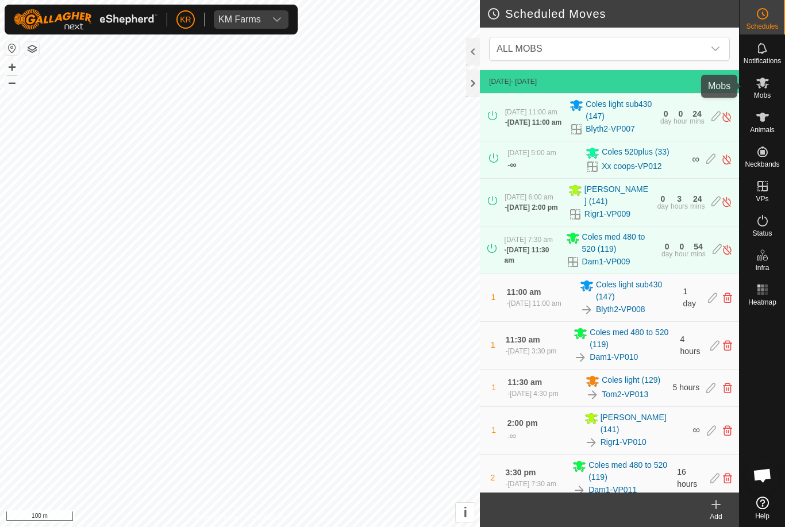
click at [777, 89] on div "Mobs" at bounding box center [762, 86] width 45 height 34
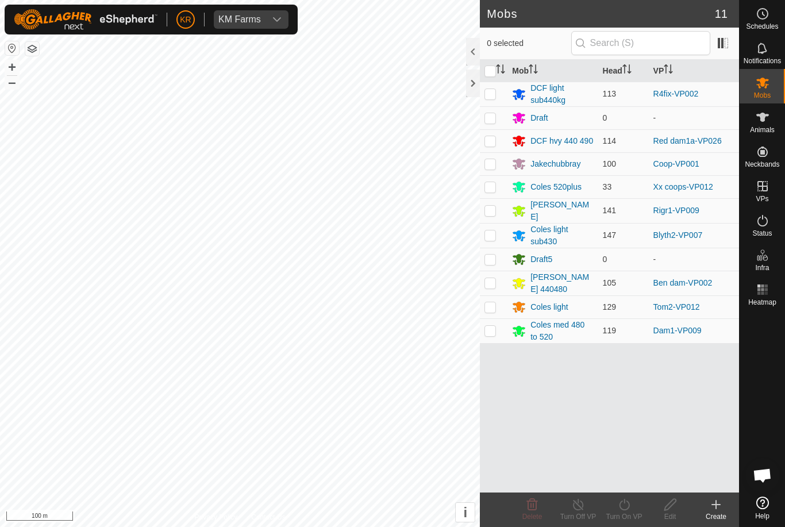
click at [568, 165] on div "Jakechubbray" at bounding box center [556, 164] width 50 height 12
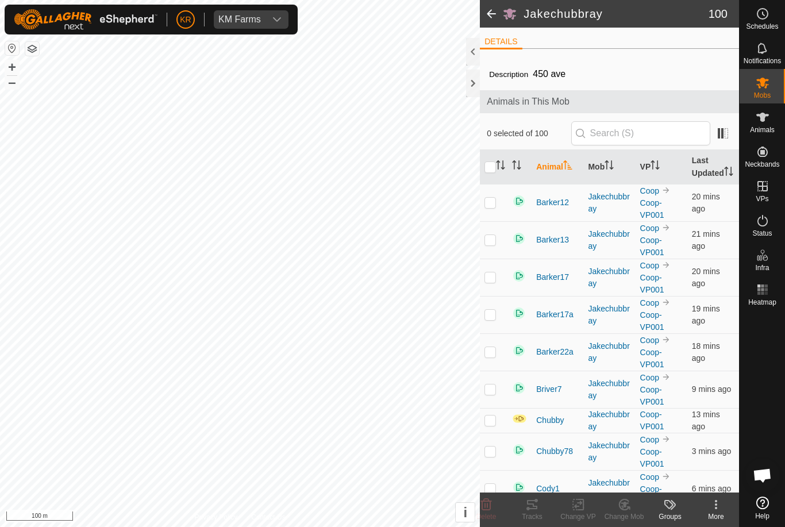
click at [718, 506] on icon at bounding box center [716, 505] width 14 height 14
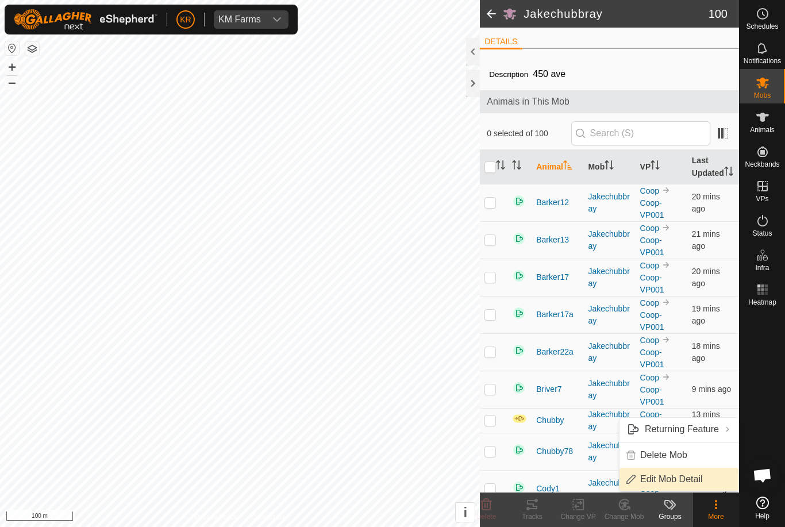
click at [702, 478] on span "Edit Mob Detail" at bounding box center [671, 480] width 63 height 14
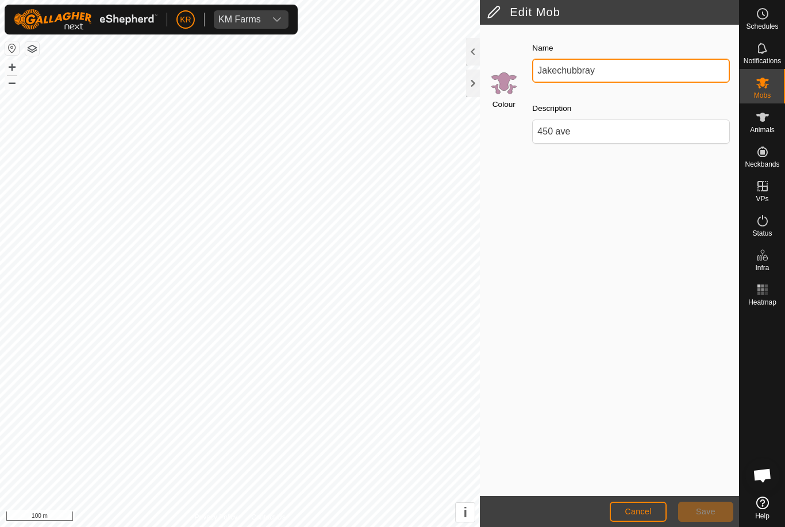
click at [613, 67] on input "Jakechubbray" at bounding box center [631, 71] width 198 height 24
type input "J"
type input "480to520"
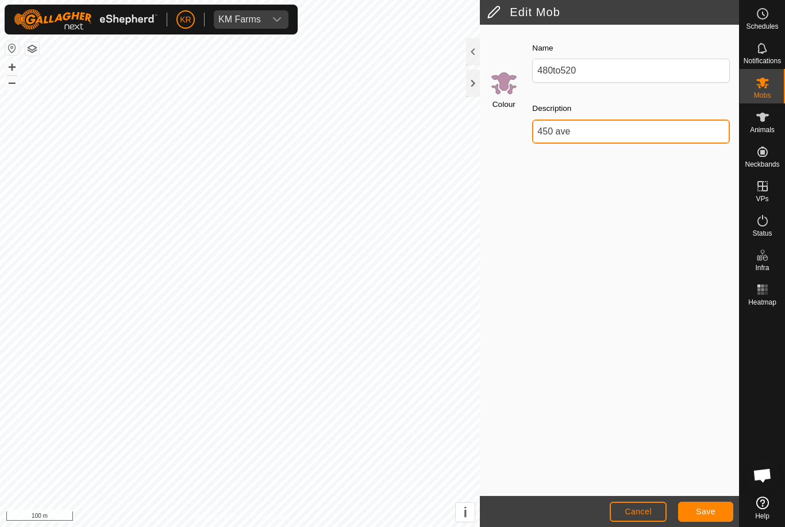
click at [597, 133] on input "450 ave" at bounding box center [631, 132] width 198 height 24
type input "4"
click at [696, 512] on span "Save" at bounding box center [706, 511] width 20 height 9
